Goal: Transaction & Acquisition: Book appointment/travel/reservation

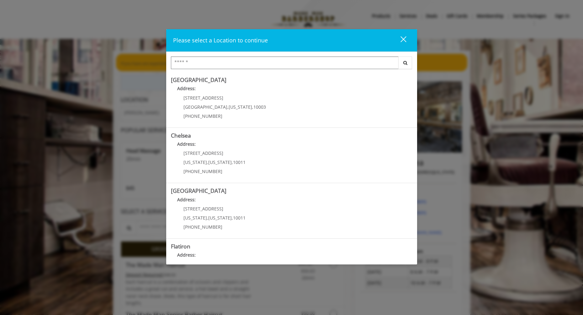
type input "*"
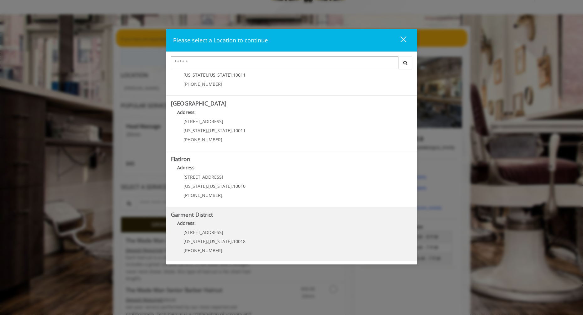
scroll to position [31, 0]
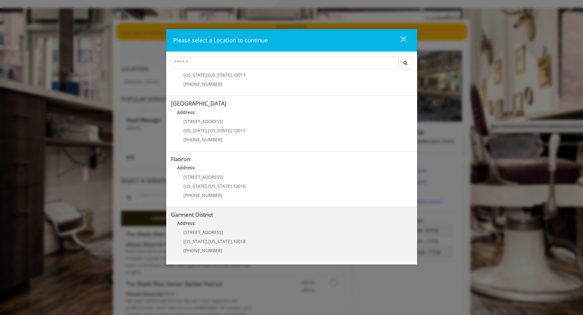
click at [218, 215] on h5 "Garment District" at bounding box center [291, 214] width 241 height 6
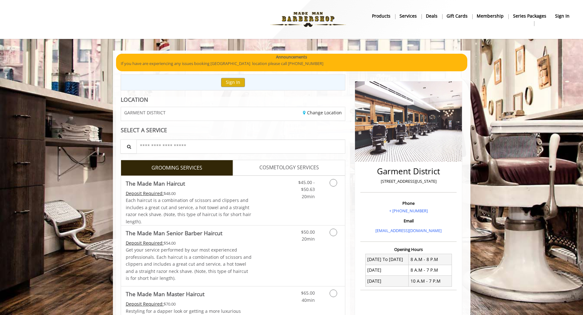
scroll to position [31, 0]
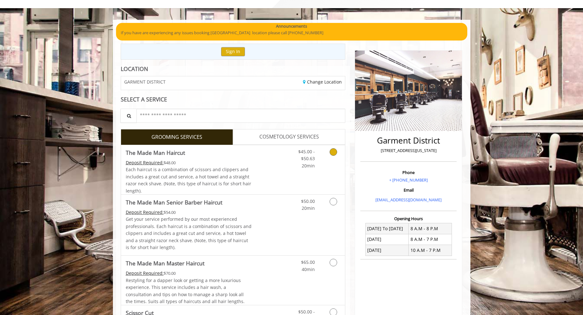
click at [232, 154] on span "The Made Man Haircut" at bounding box center [189, 152] width 126 height 9
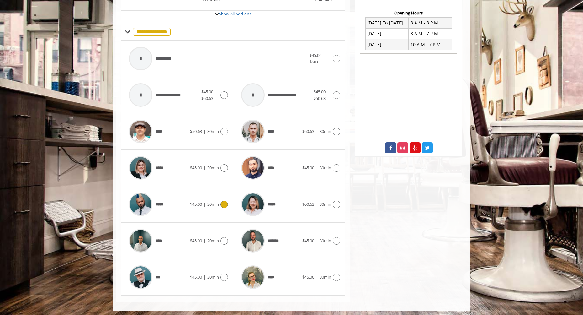
scroll to position [236, 0]
click at [339, 134] on div "**** $50.63 | 30min" at bounding box center [289, 132] width 102 height 30
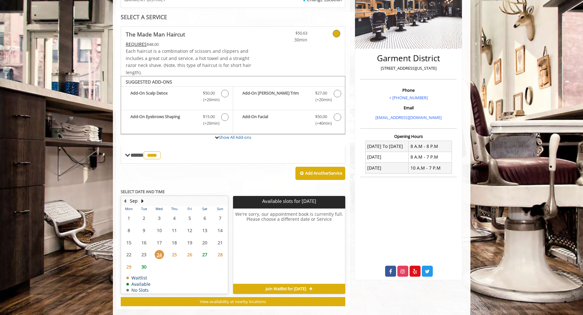
scroll to position [119, 0]
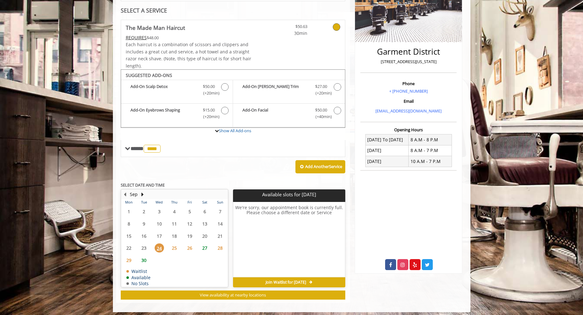
click at [176, 247] on span "25" at bounding box center [174, 247] width 9 height 9
click at [193, 245] on span "26" at bounding box center [189, 247] width 9 height 9
click at [158, 245] on span "24" at bounding box center [159, 247] width 9 height 9
click at [176, 245] on span "25" at bounding box center [174, 247] width 9 height 9
click at [211, 293] on span "View availability at nearby locations" at bounding box center [233, 295] width 66 height 6
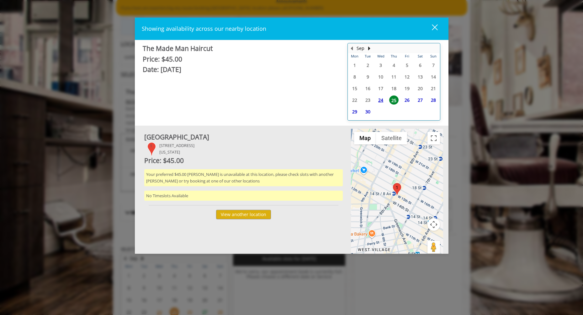
scroll to position [55, 0]
click at [380, 99] on span "24" at bounding box center [380, 99] width 9 height 9
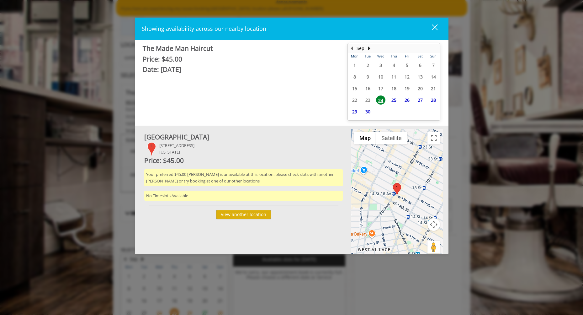
click at [402, 101] on span "26" at bounding box center [406, 99] width 9 height 9
click at [417, 100] on span "27" at bounding box center [420, 99] width 9 height 9
click at [404, 101] on span "26" at bounding box center [406, 99] width 9 height 9
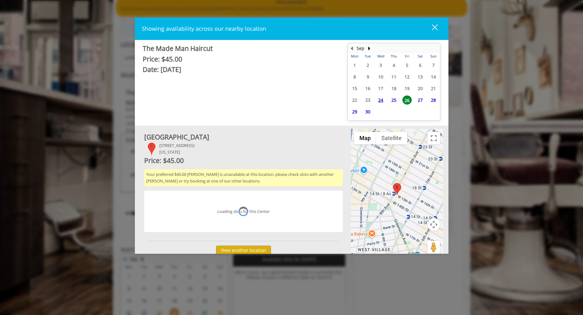
click at [391, 100] on span "25" at bounding box center [393, 99] width 9 height 9
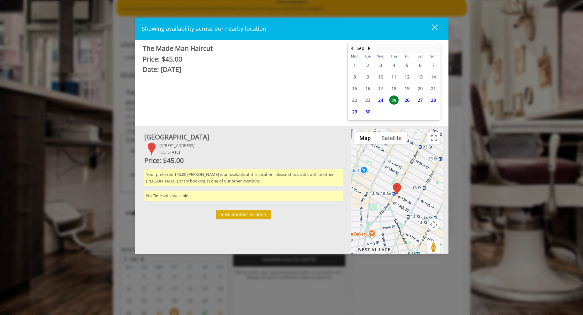
click at [436, 27] on div "close dialog" at bounding box center [435, 27] width 6 height 6
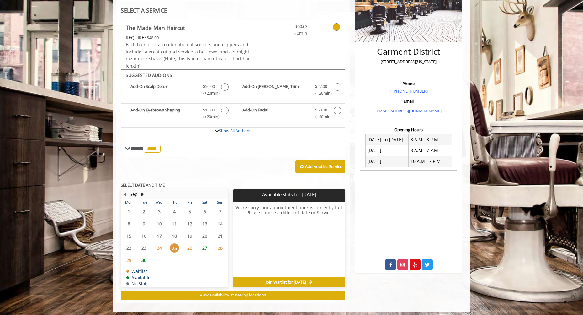
click at [141, 257] on span "30" at bounding box center [143, 259] width 9 height 9
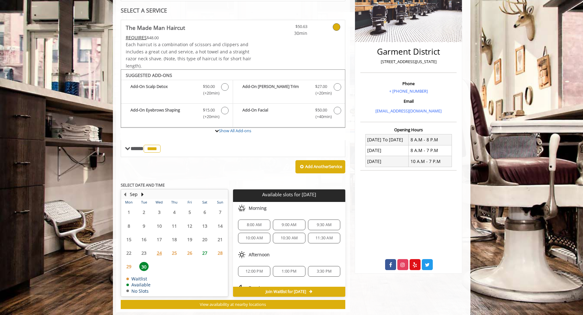
scroll to position [129, 0]
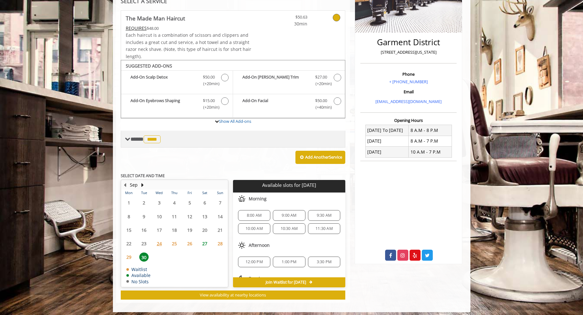
click at [158, 138] on span "****" at bounding box center [152, 139] width 17 height 8
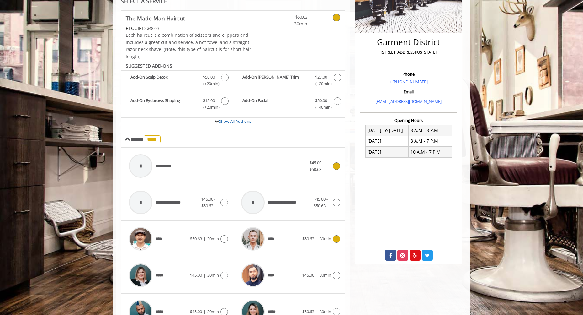
click at [191, 164] on div "**********" at bounding box center [218, 166] width 184 height 30
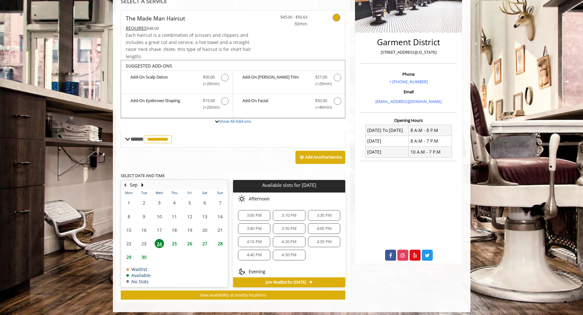
click at [175, 241] on span "25" at bounding box center [174, 243] width 9 height 9
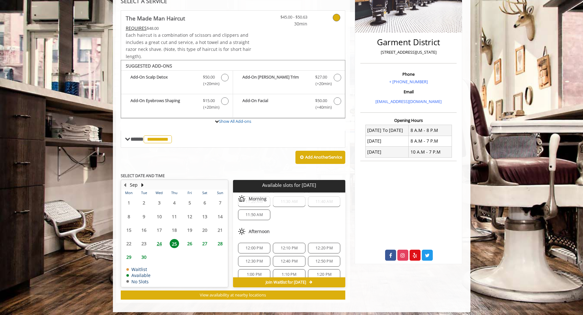
scroll to position [97, 0]
click at [254, 268] on span "1:00 PM" at bounding box center [254, 270] width 15 height 5
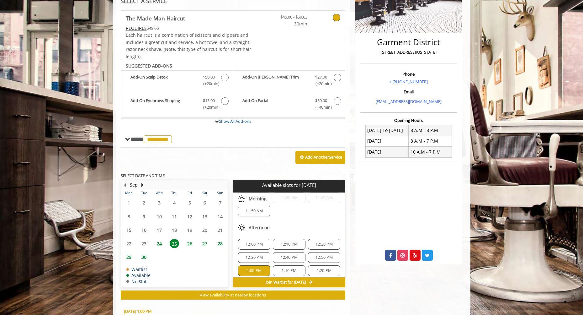
scroll to position [241, 0]
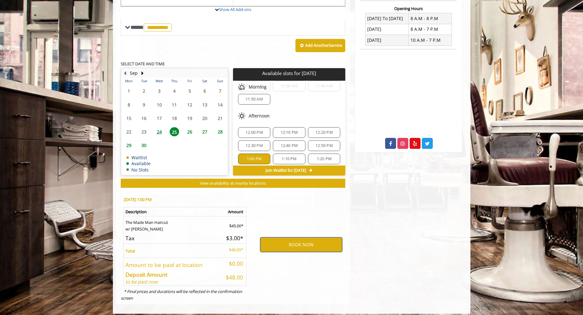
click at [307, 239] on button "BOOK NOW" at bounding box center [301, 244] width 82 height 14
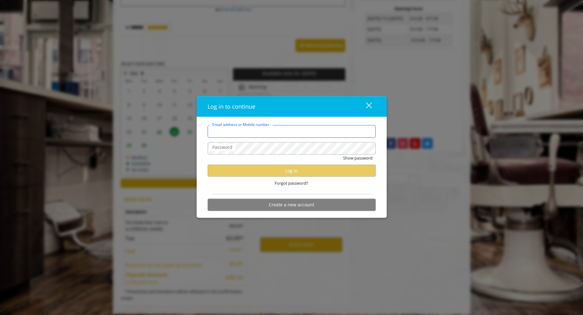
type input "**********"
click at [363, 133] on input "**********" at bounding box center [292, 131] width 168 height 13
click at [333, 189] on form "**********" at bounding box center [292, 169] width 168 height 89
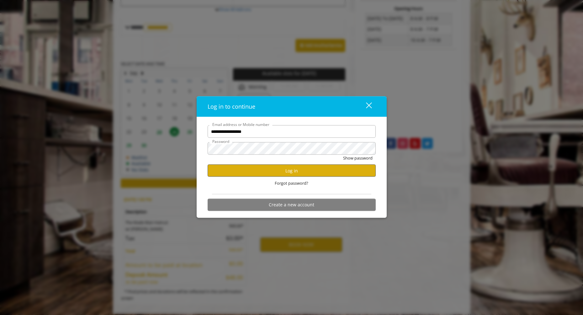
click at [291, 168] on button "Log in" at bounding box center [292, 170] width 168 height 12
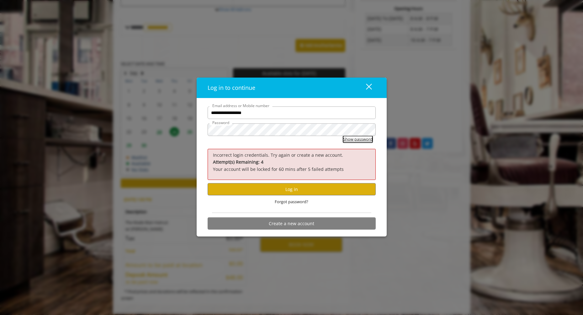
click at [353, 140] on button "Show password" at bounding box center [357, 139] width 29 height 7
click at [296, 188] on button "Log in" at bounding box center [292, 189] width 168 height 12
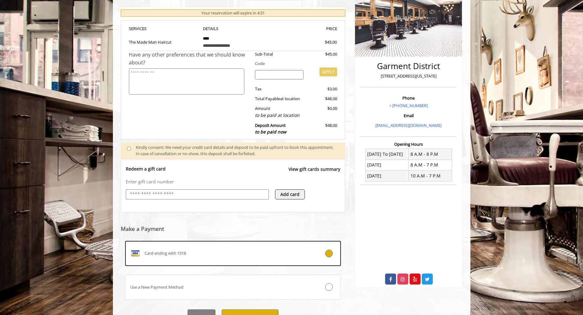
scroll to position [113, 0]
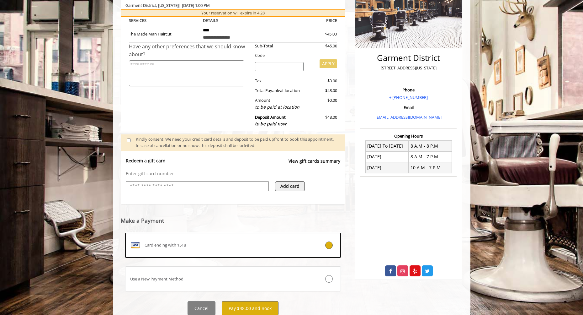
click at [265, 303] on button "Pay $48.00 and Book" at bounding box center [250, 308] width 57 height 14
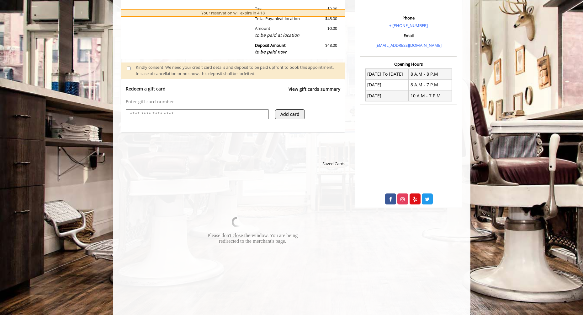
scroll to position [185, 0]
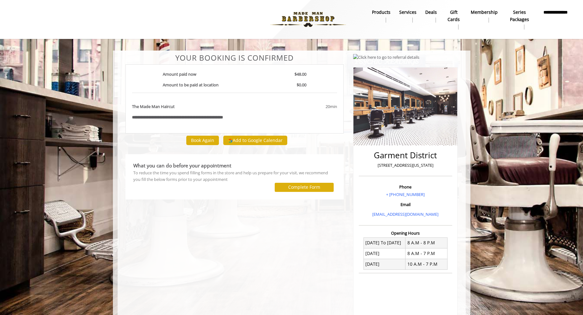
scroll to position [6, 0]
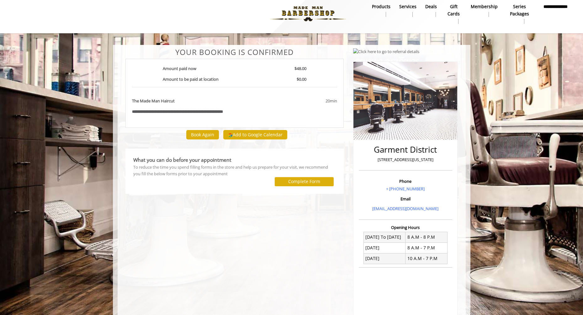
click at [327, 179] on button "Complete Form" at bounding box center [304, 181] width 59 height 9
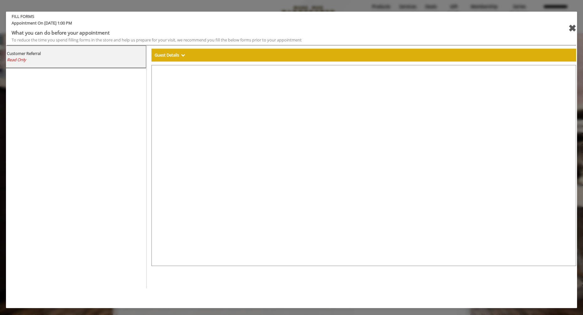
select select "***"
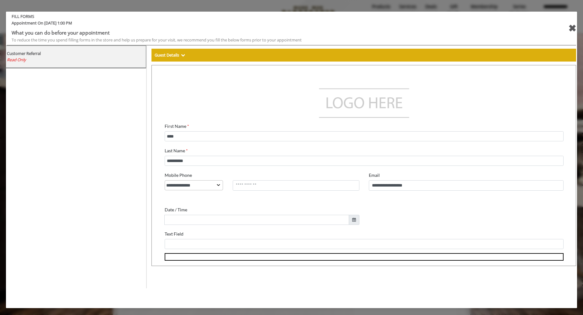
scroll to position [0, 0]
click at [574, 27] on div "✖" at bounding box center [572, 28] width 8 height 15
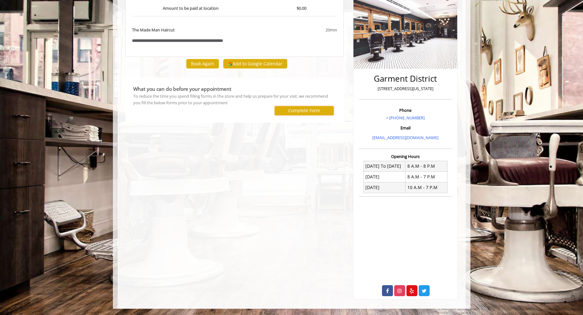
scroll to position [79, 0]
